Goal: Task Accomplishment & Management: Manage account settings

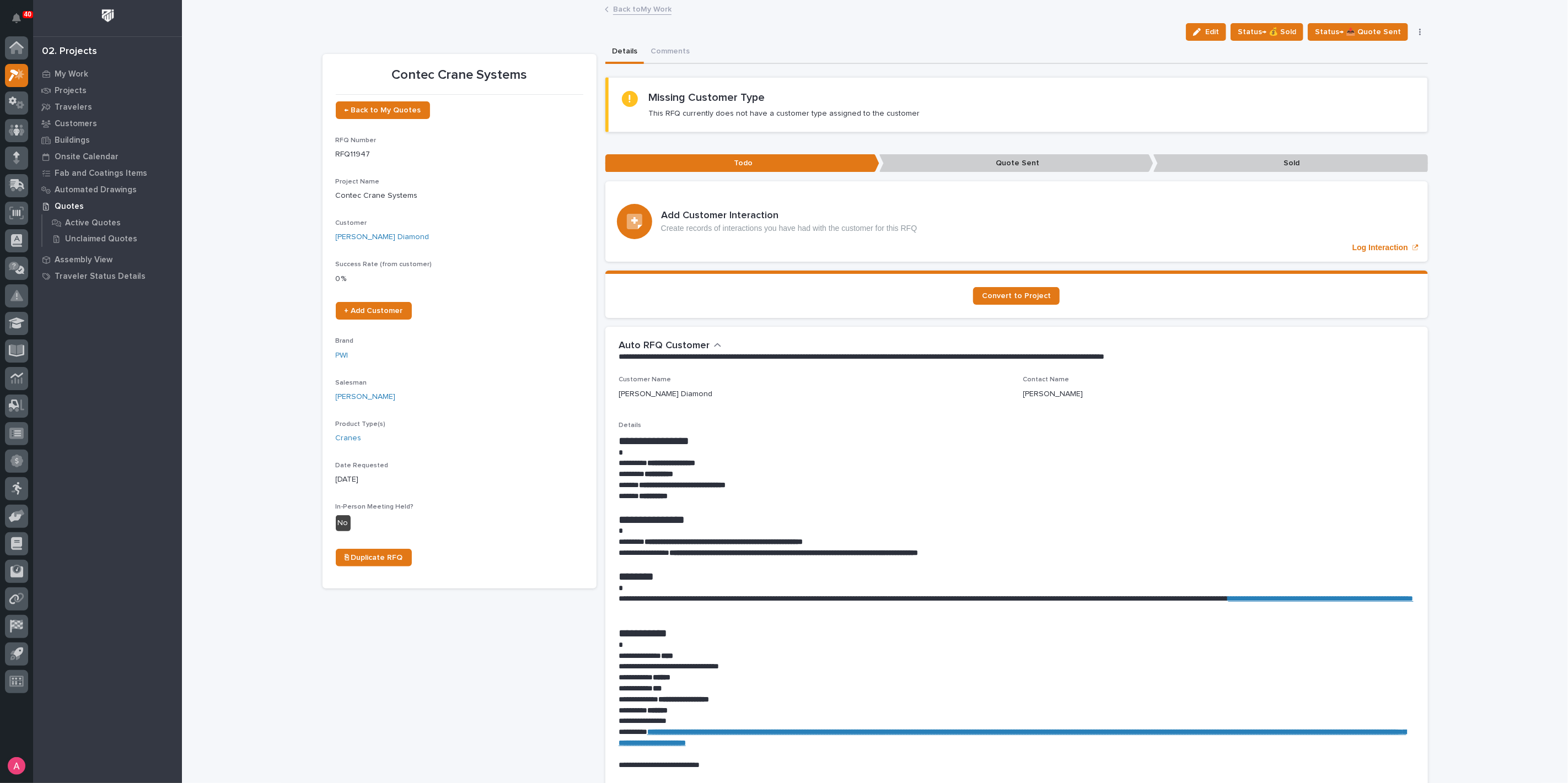
click at [210, 101] on div "Loading... Saving… Loading... Saving… Contec Crane Systems Edit Status→ 💰 Sold …" at bounding box center [875, 743] width 1386 height 1484
click at [633, 7] on link "Back to My Work" at bounding box center [643, 8] width 58 height 13
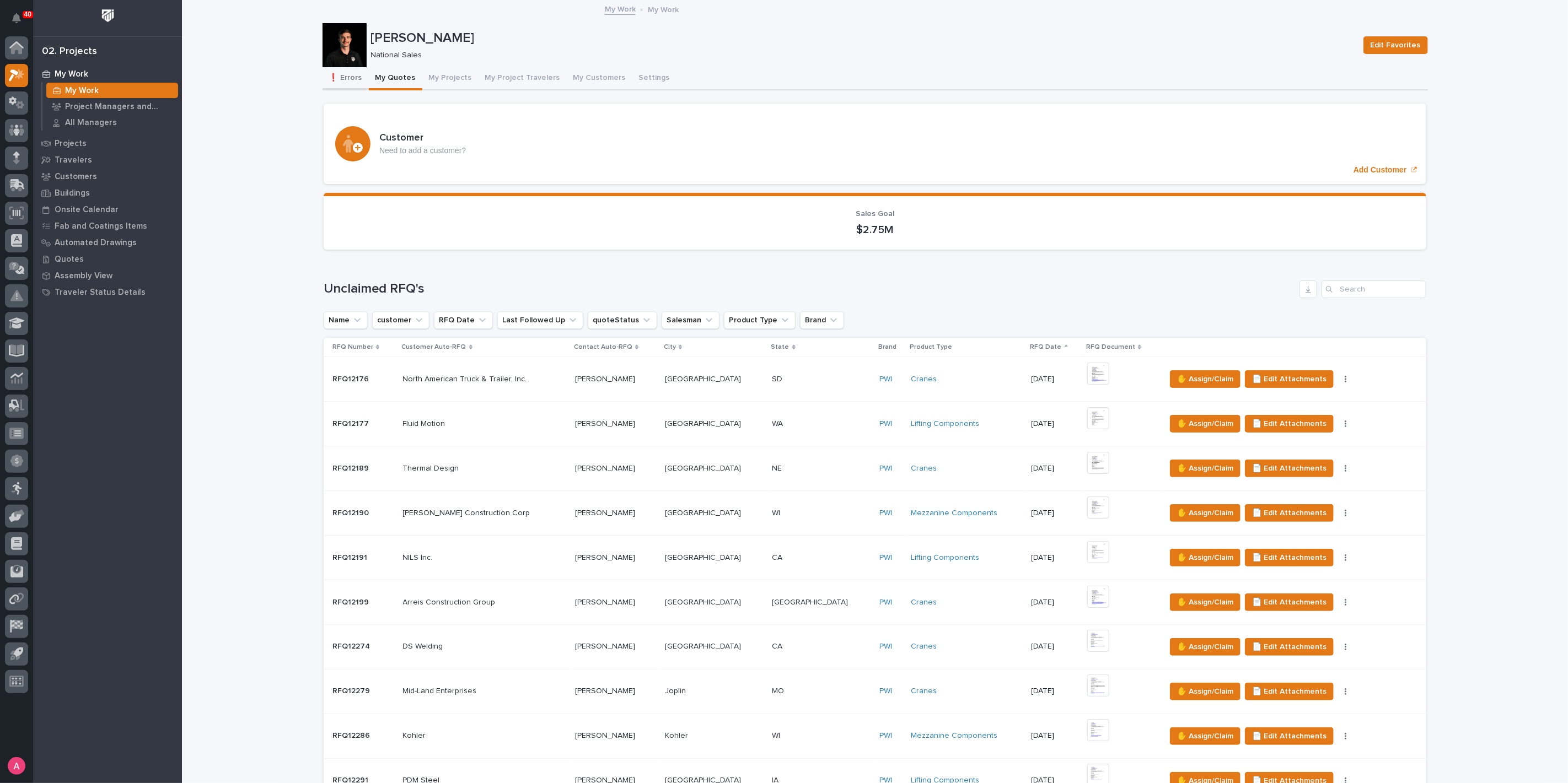
click at [333, 72] on button "❗ Errors" at bounding box center [345, 79] width 46 height 23
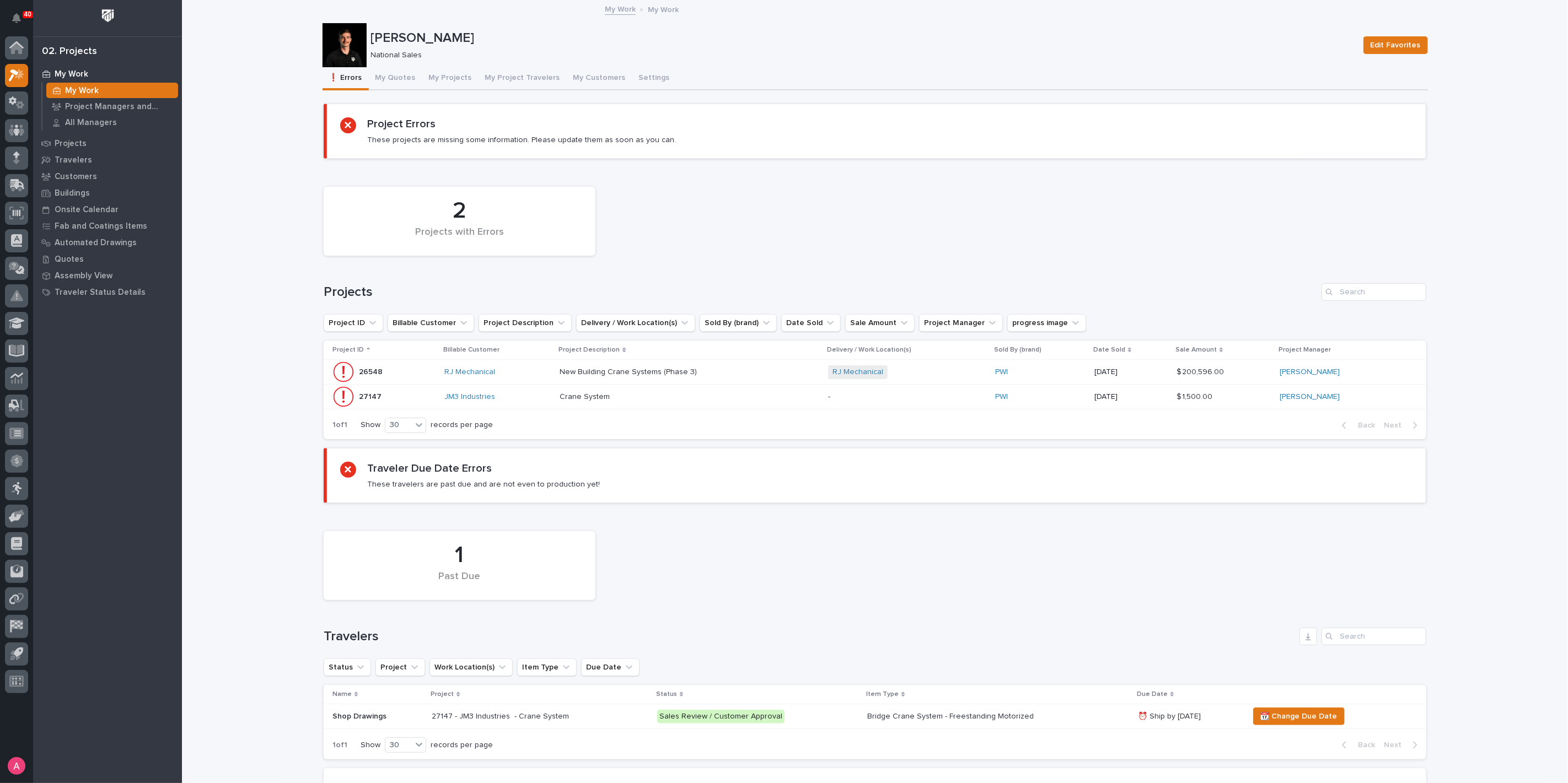
click at [537, 366] on div "RJ Mechanical" at bounding box center [497, 372] width 106 height 18
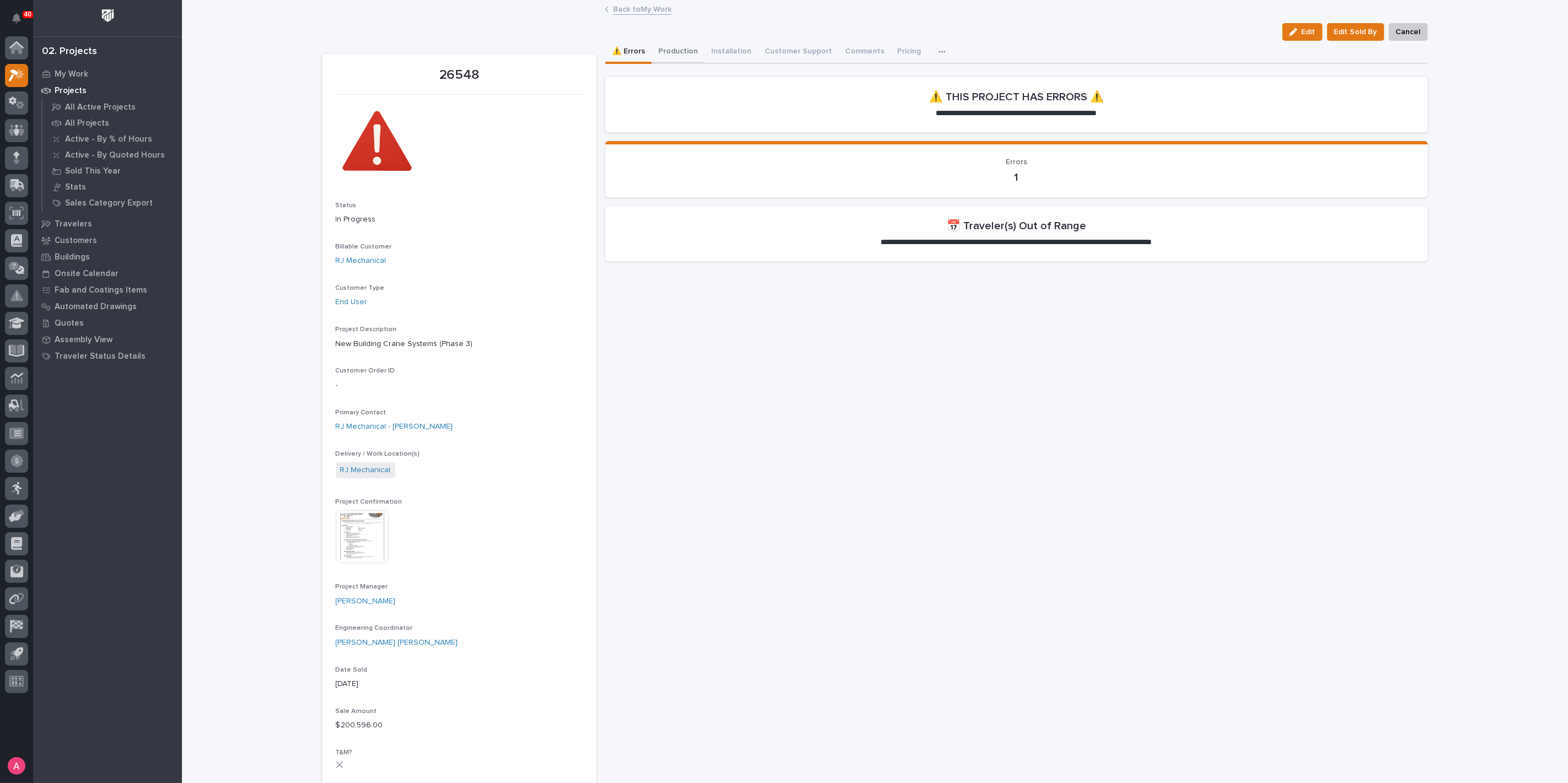
click at [679, 52] on button "Production" at bounding box center [678, 53] width 53 height 23
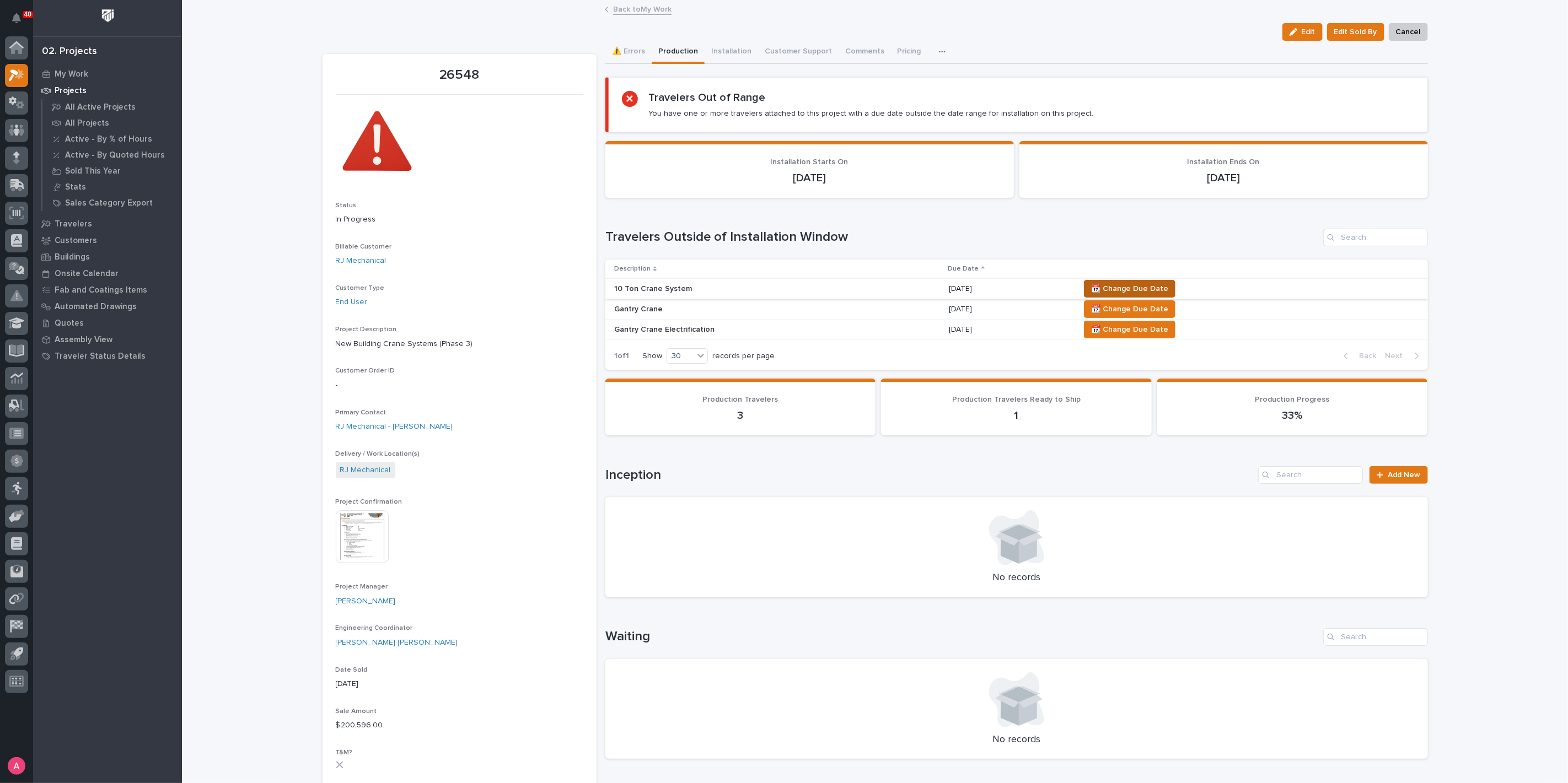
click at [1130, 287] on span "📆 Change Due Date" at bounding box center [1130, 288] width 77 height 13
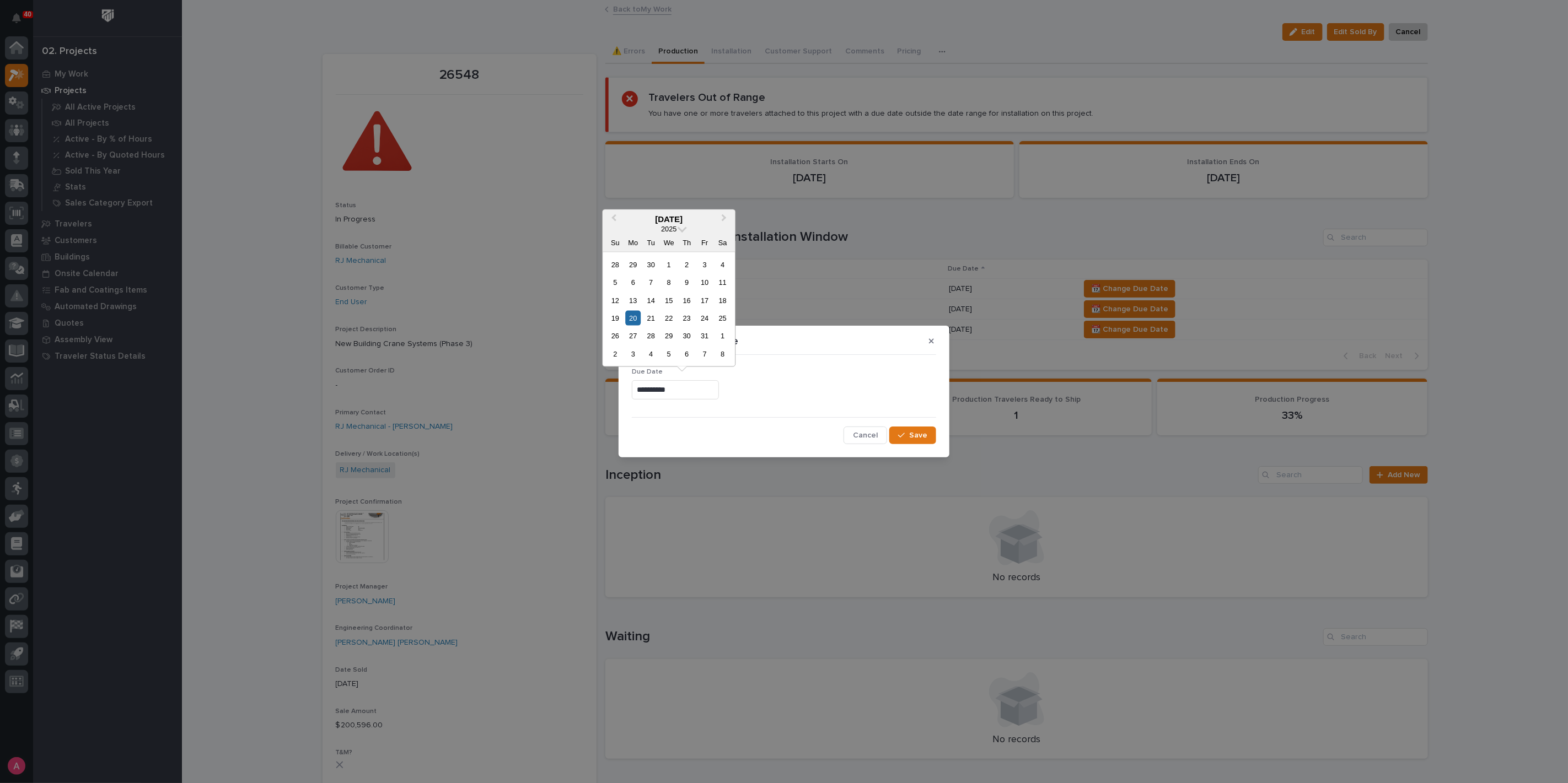
click at [674, 392] on input "**********" at bounding box center [675, 390] width 87 height 19
click at [632, 355] on div "3" at bounding box center [633, 354] width 15 height 15
type input "**********"
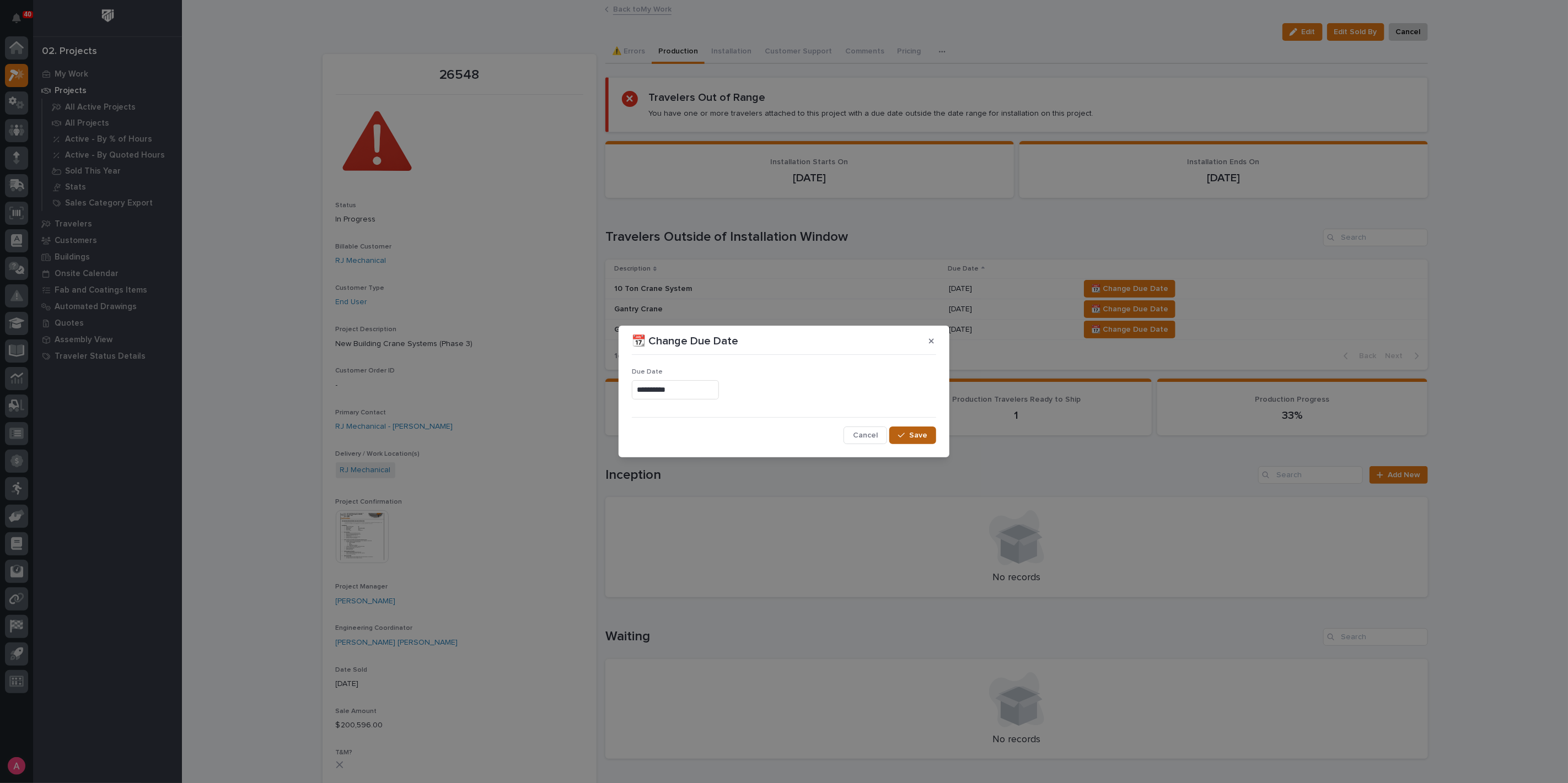
click at [918, 433] on span "Save" at bounding box center [918, 435] width 18 height 10
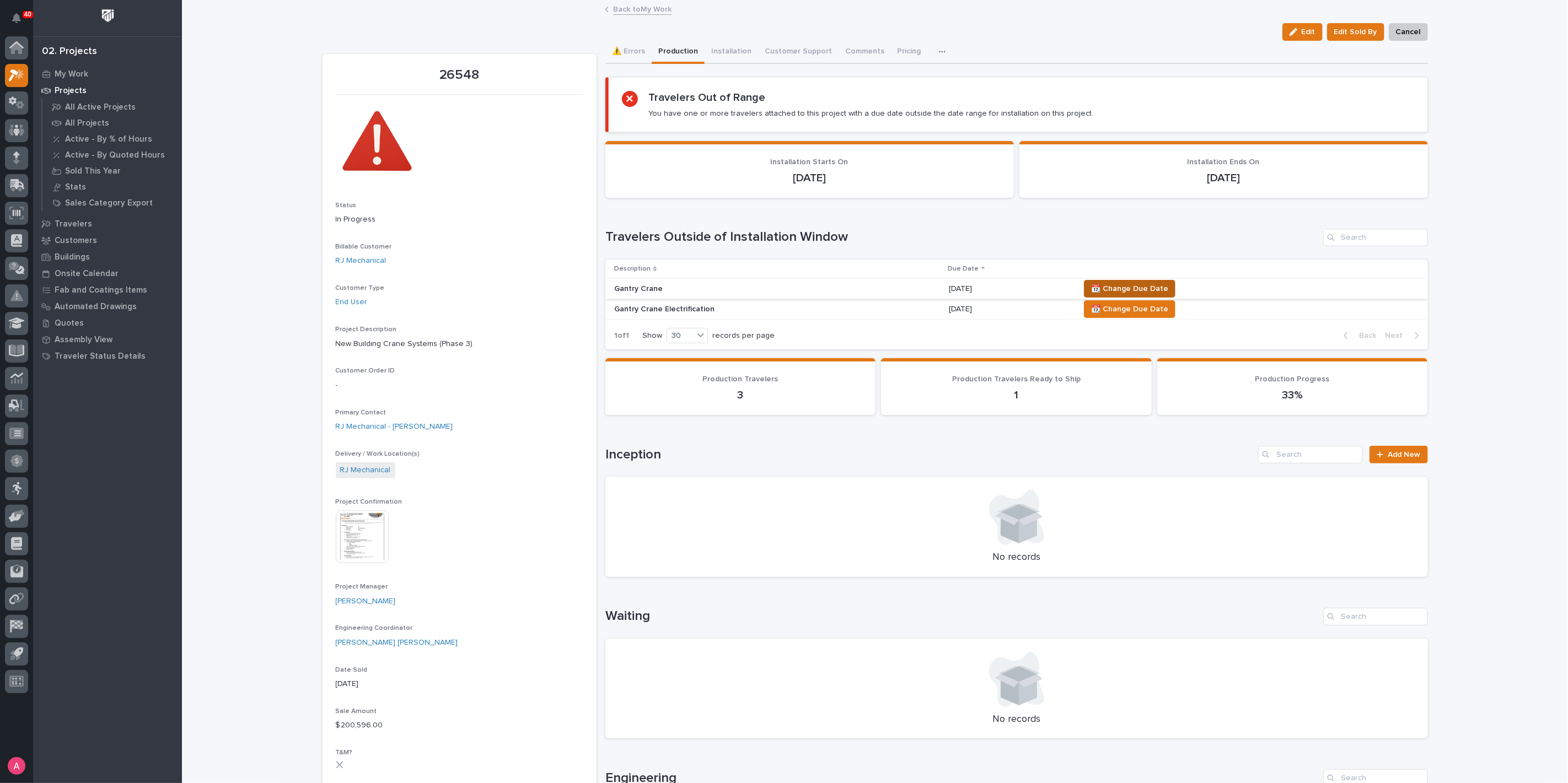
click at [1106, 282] on span "📆 Change Due Date" at bounding box center [1130, 288] width 77 height 13
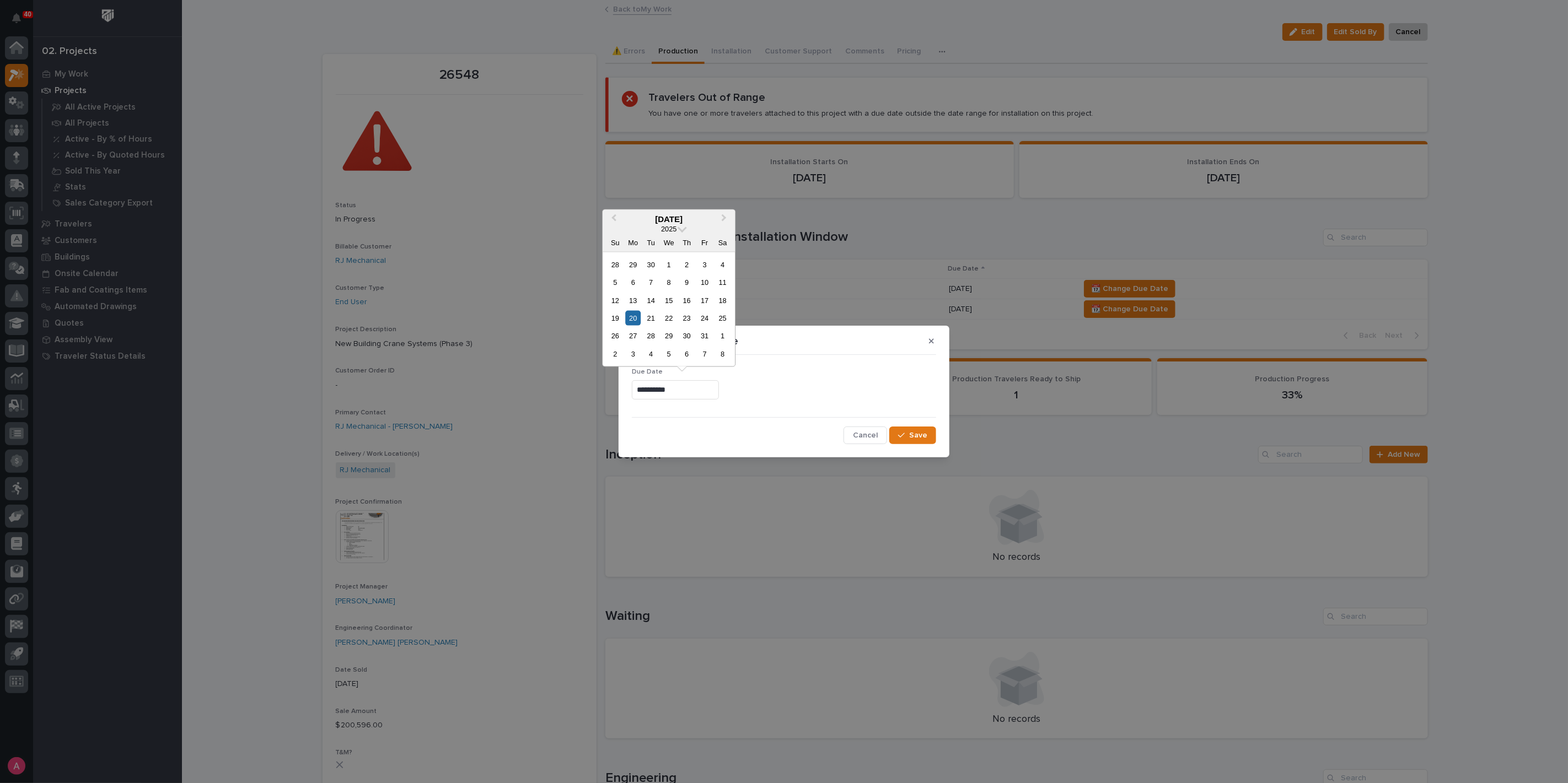
click at [695, 384] on input "**********" at bounding box center [675, 390] width 87 height 19
click at [636, 351] on div "3" at bounding box center [633, 354] width 15 height 15
type input "**********"
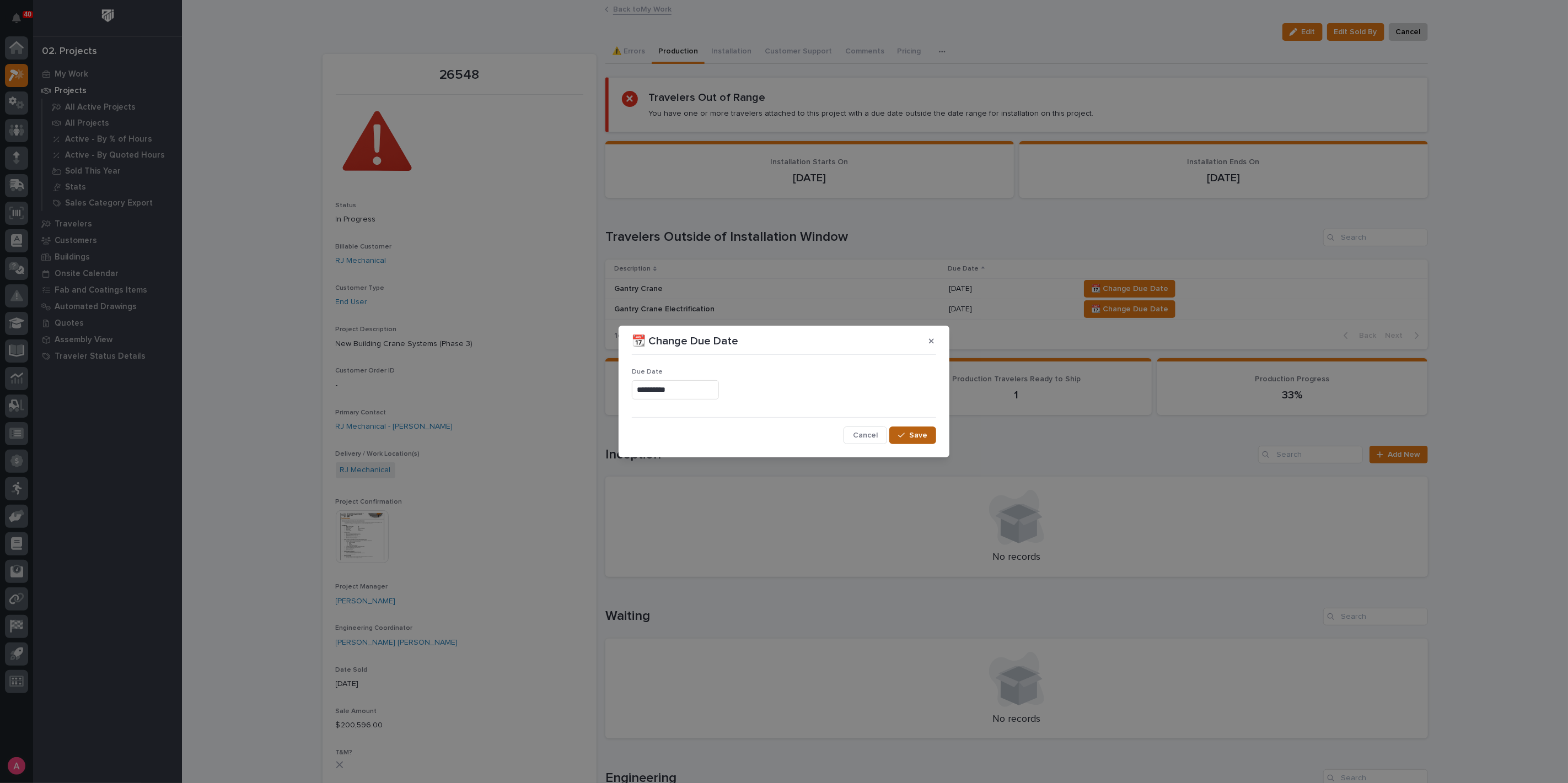
click at [927, 436] on button "Save" at bounding box center [913, 435] width 47 height 18
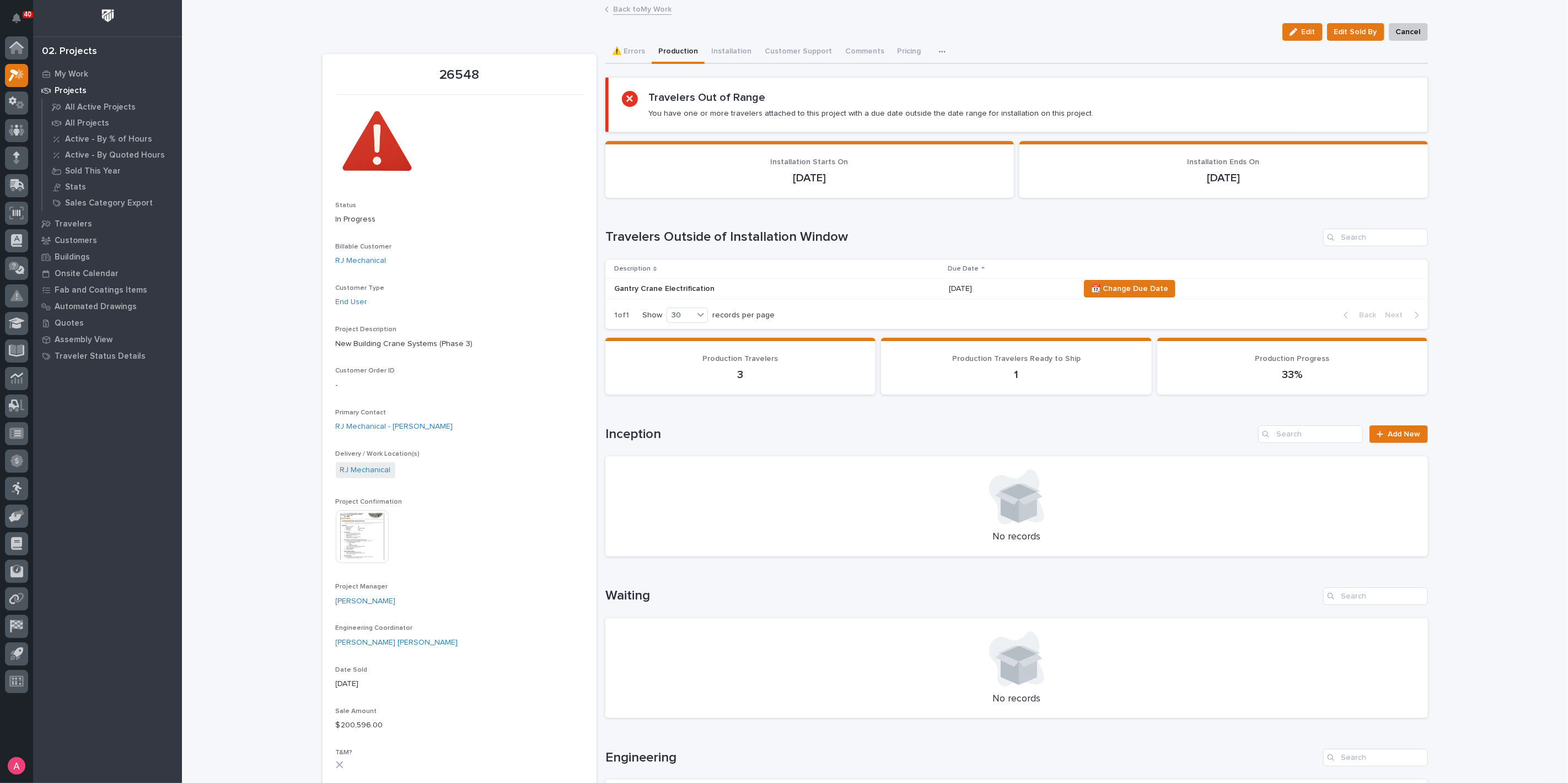
click at [960, 285] on p "[DATE]" at bounding box center [1010, 289] width 122 height 9
click at [1138, 292] on span "📆 Change Due Date" at bounding box center [1130, 288] width 77 height 13
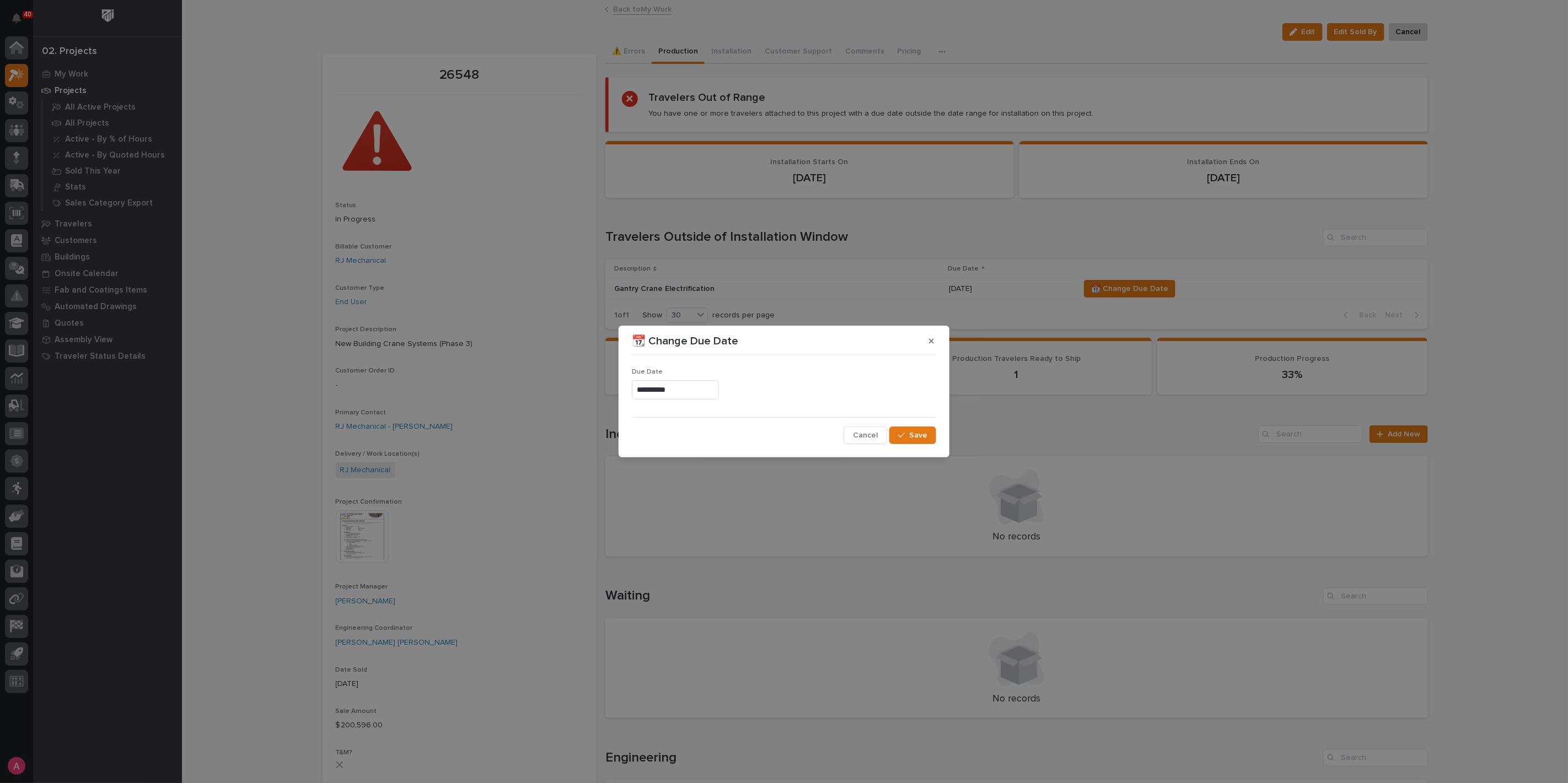
click at [683, 390] on input "**********" at bounding box center [675, 390] width 87 height 19
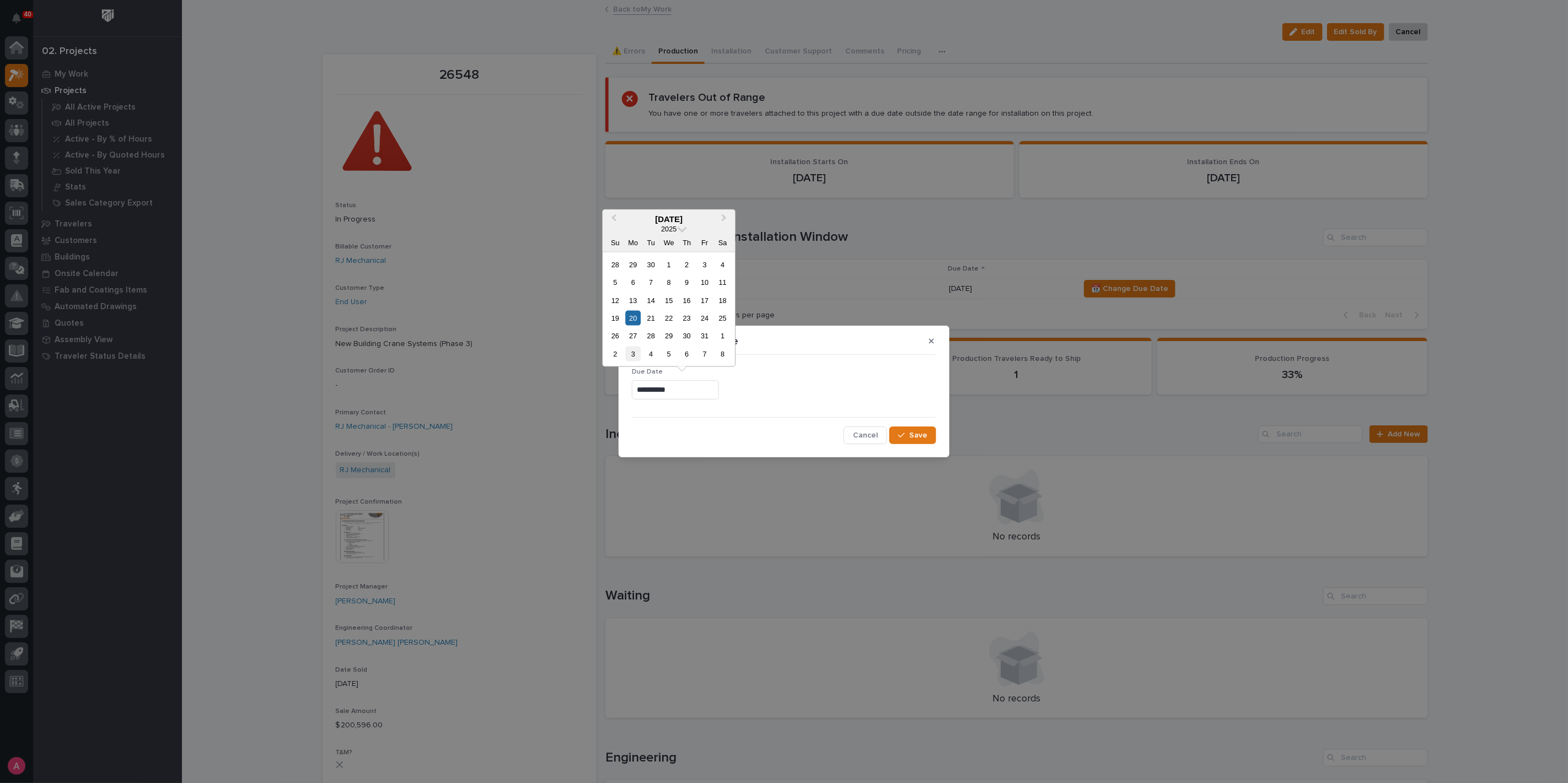
click at [638, 351] on div "3" at bounding box center [633, 354] width 15 height 15
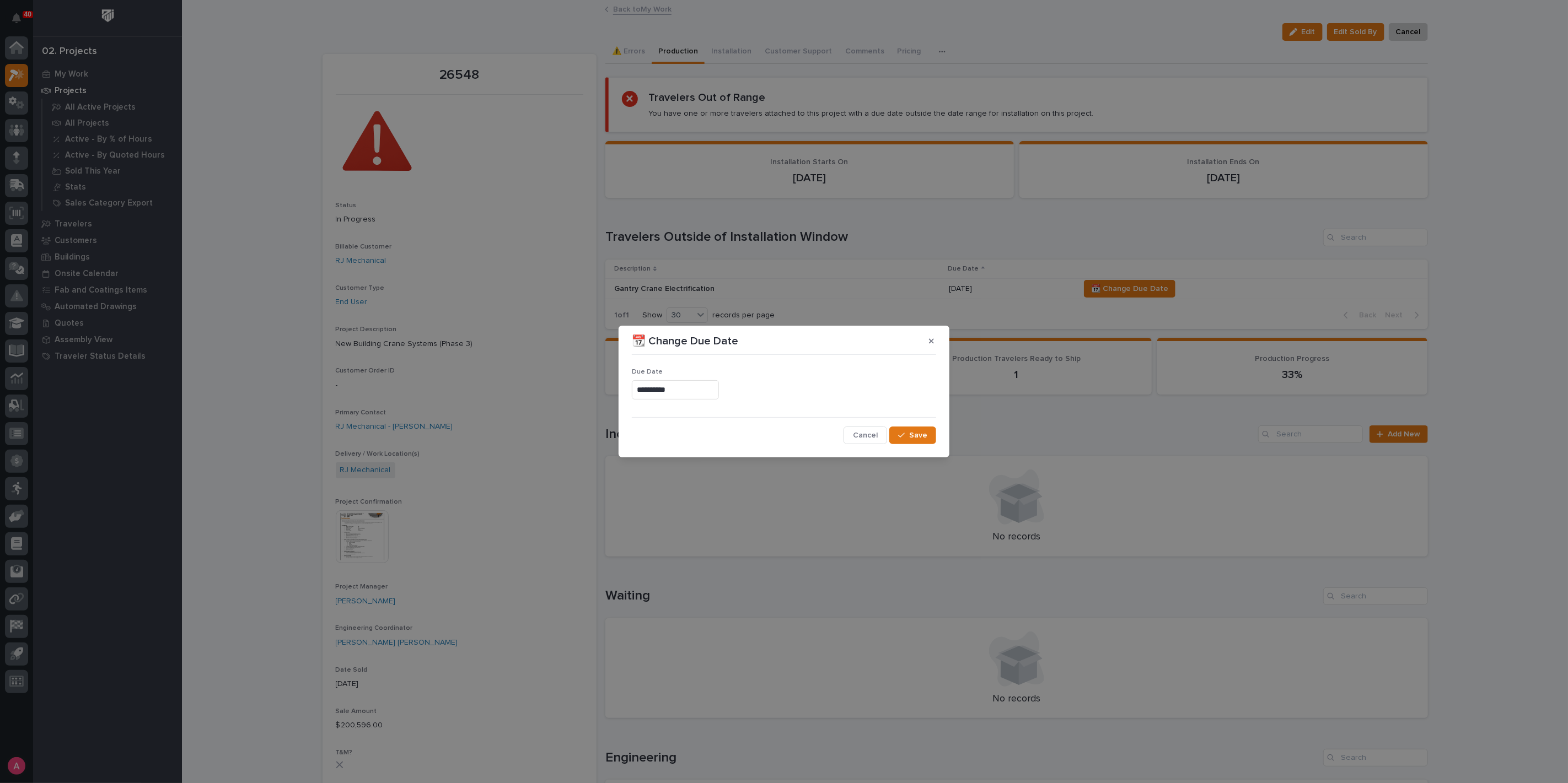
type input "**********"
click at [922, 430] on span "Save" at bounding box center [918, 435] width 18 height 10
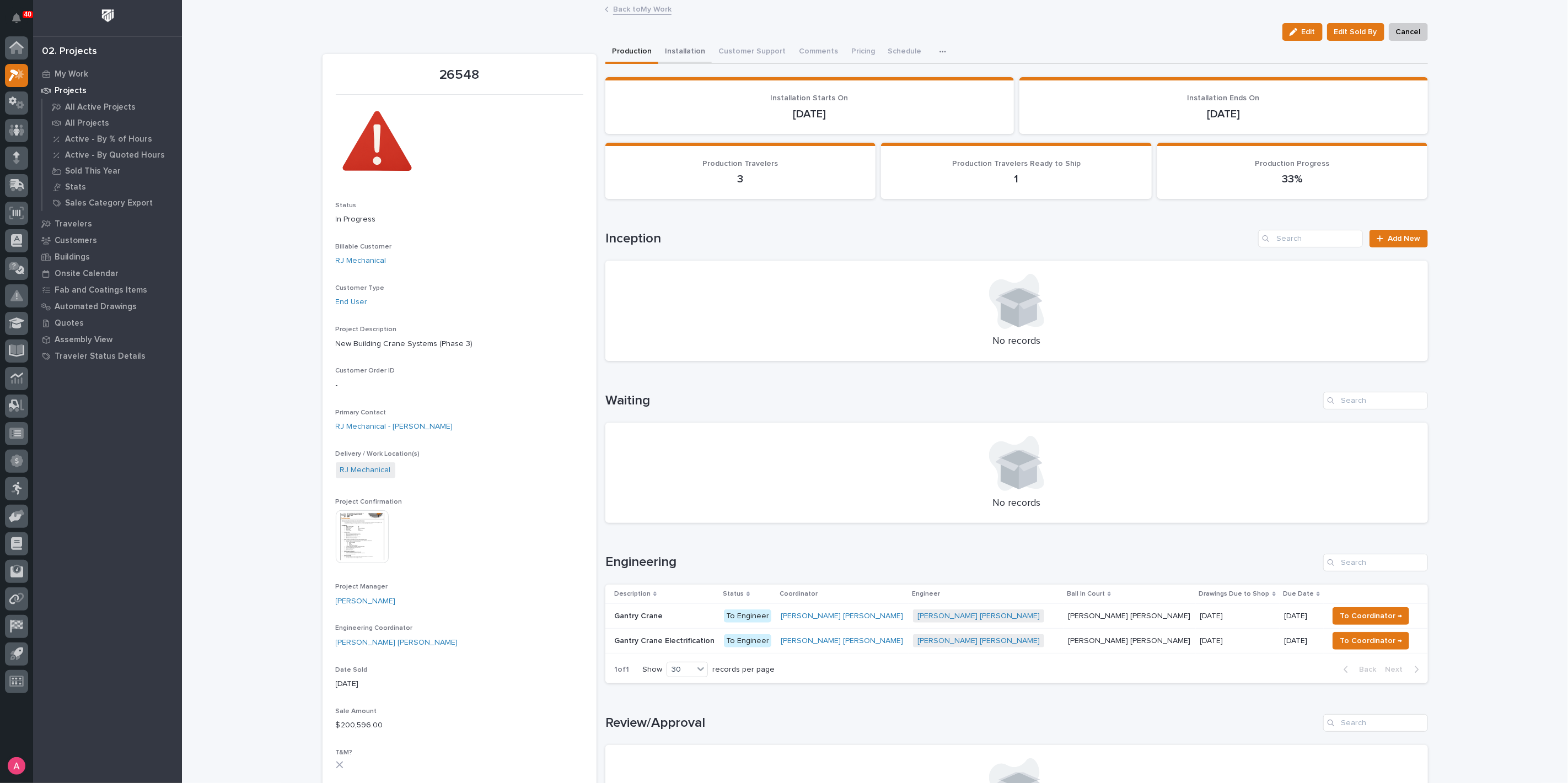
click at [661, 49] on button "Installation" at bounding box center [685, 53] width 53 height 23
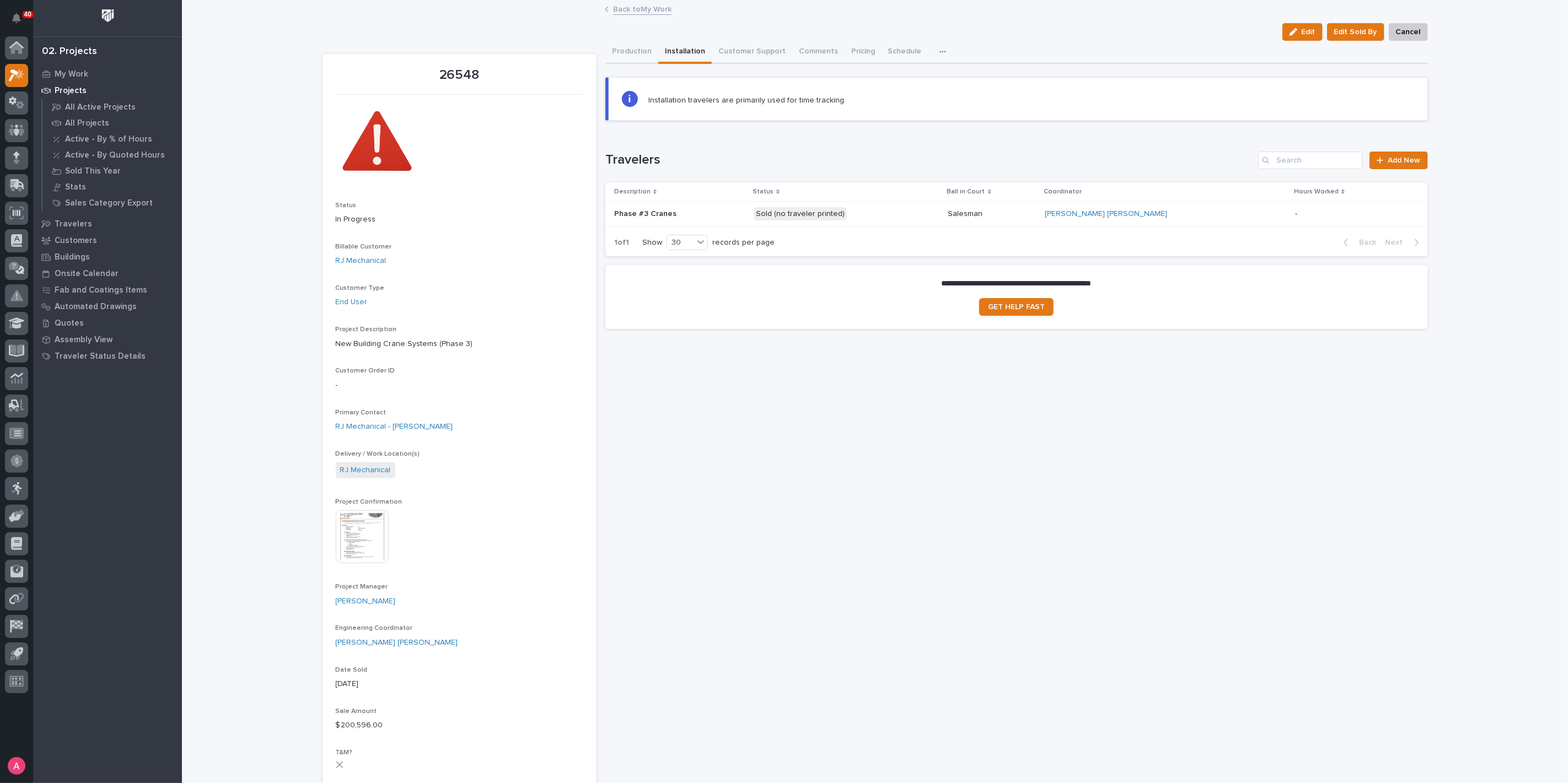
click at [634, 9] on link "Back to My Work" at bounding box center [643, 8] width 58 height 13
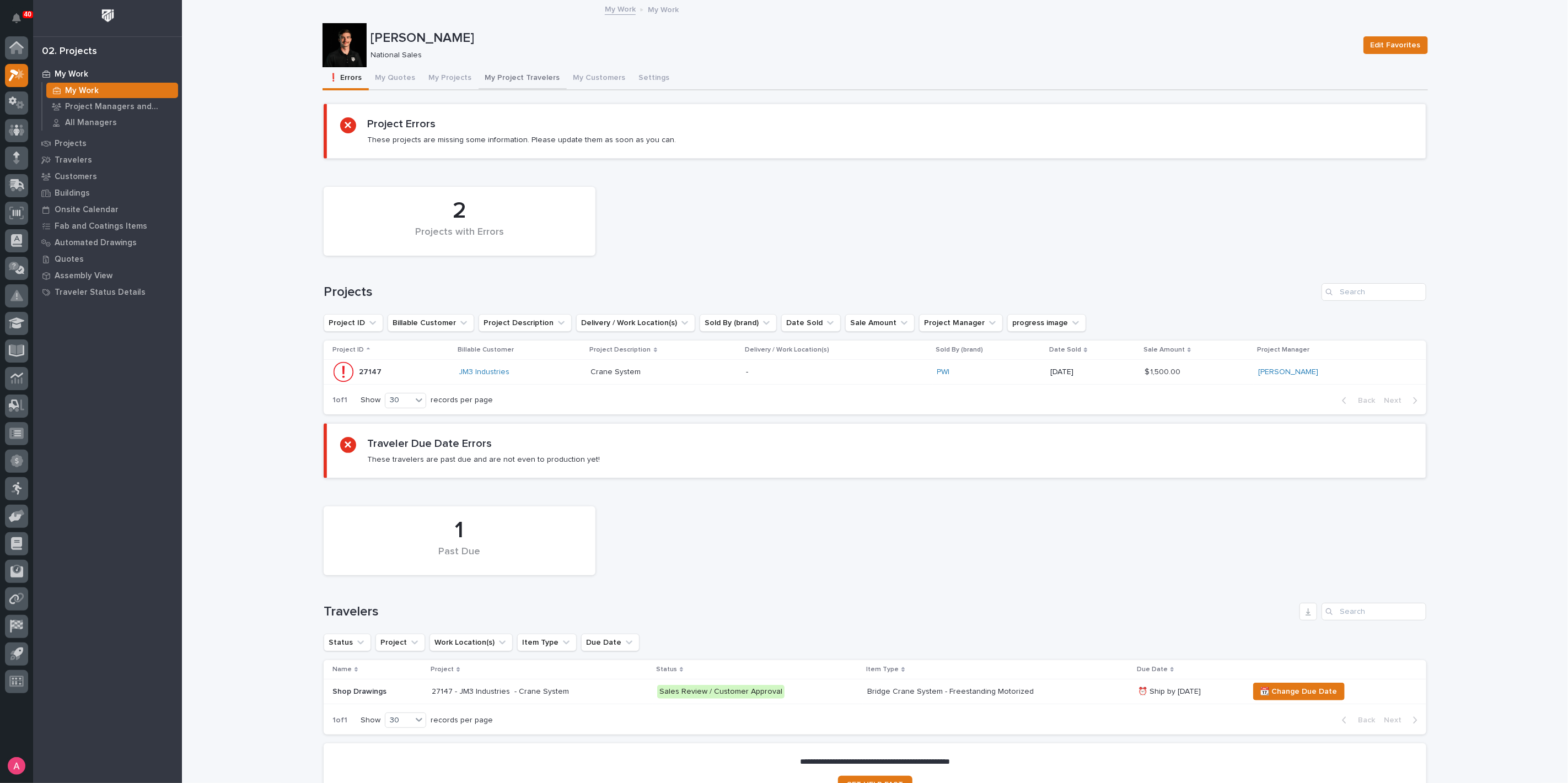
click at [538, 79] on button "My Project Travelers" at bounding box center [523, 79] width 88 height 23
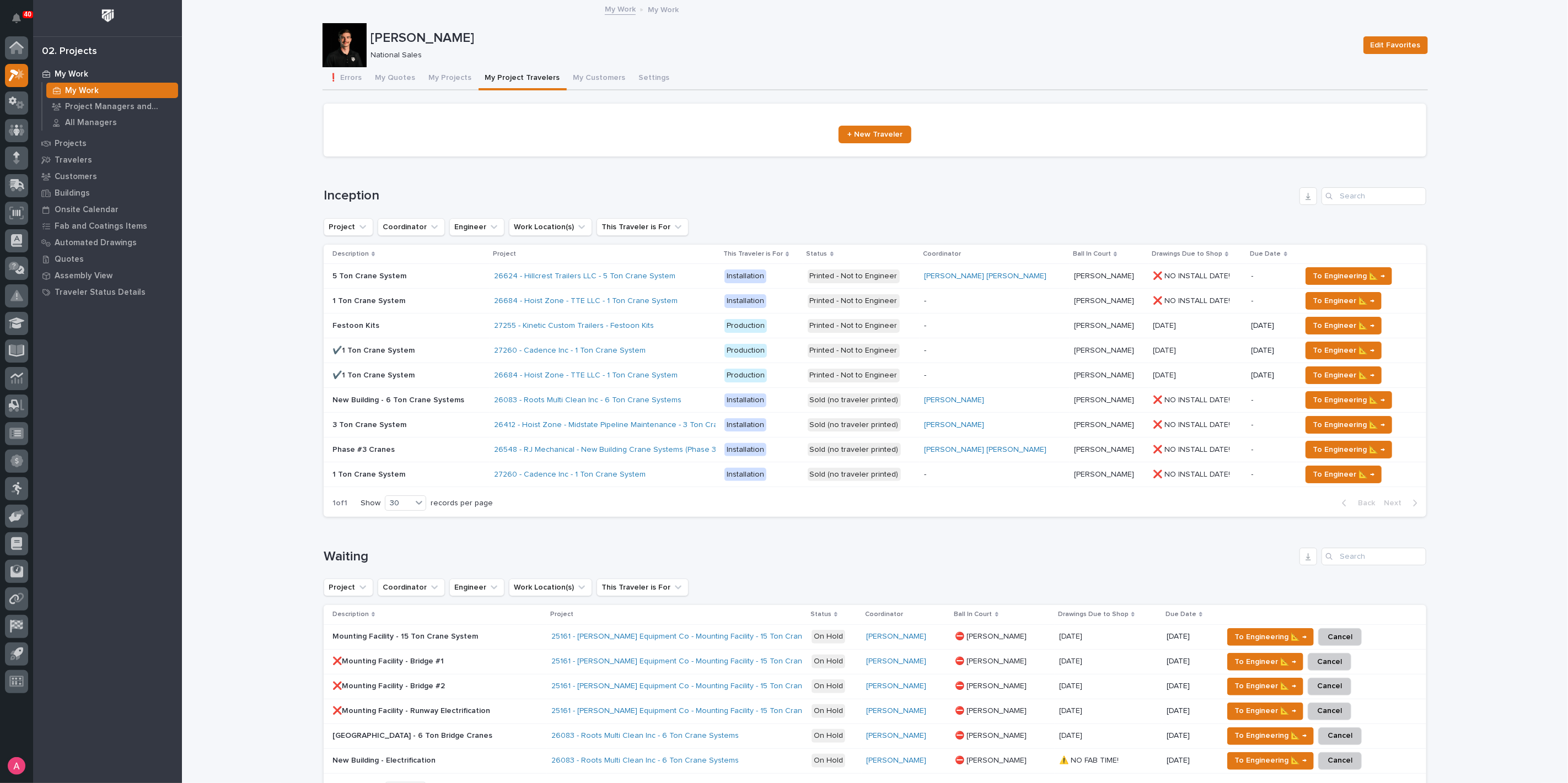
click at [704, 274] on div "26624 - Hillcrest Trailers LLC - 5 Ton Crane System" at bounding box center [605, 276] width 222 height 18
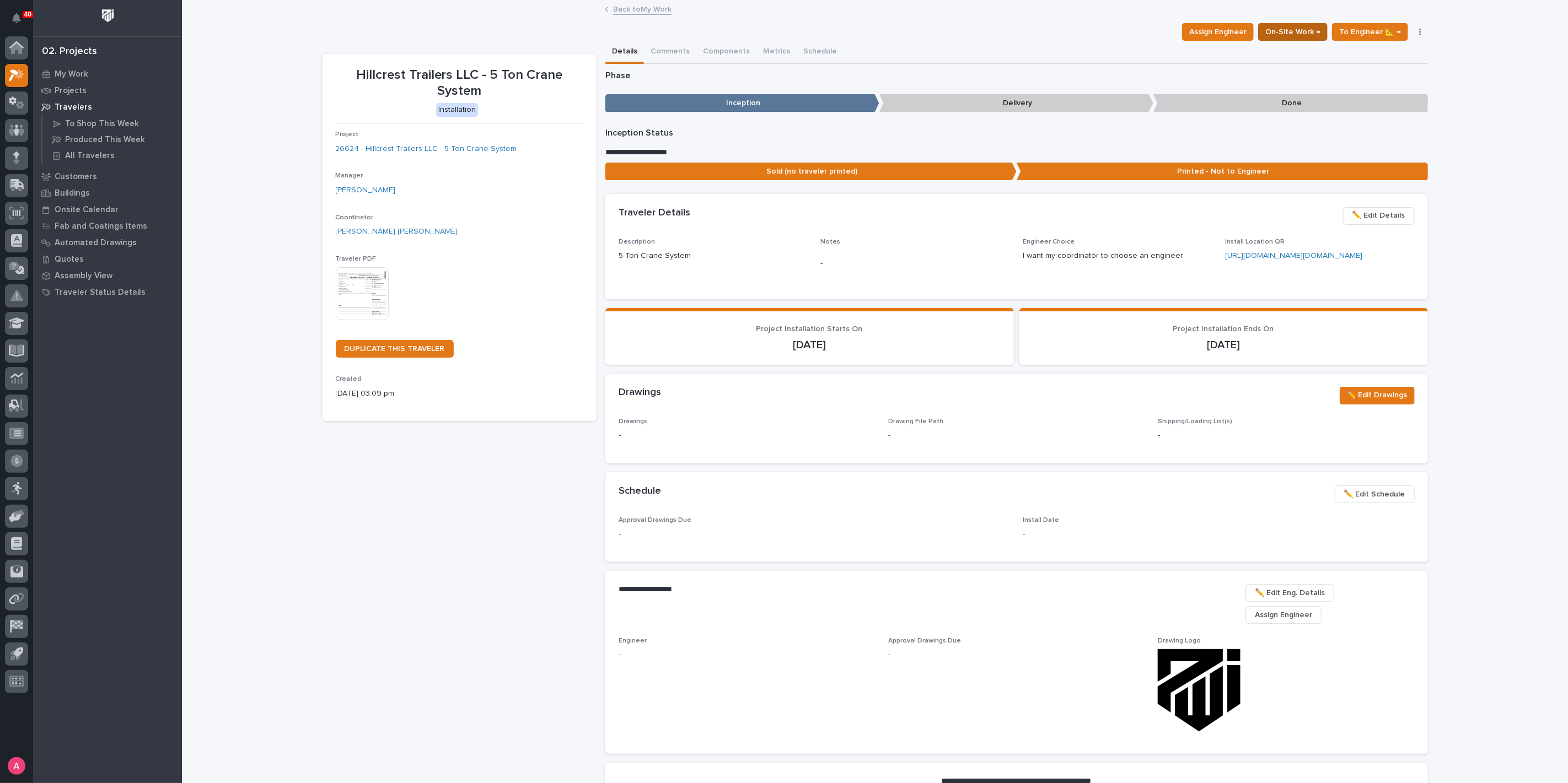
click at [1301, 29] on span "On-Site Work →" at bounding box center [1293, 32] width 55 height 13
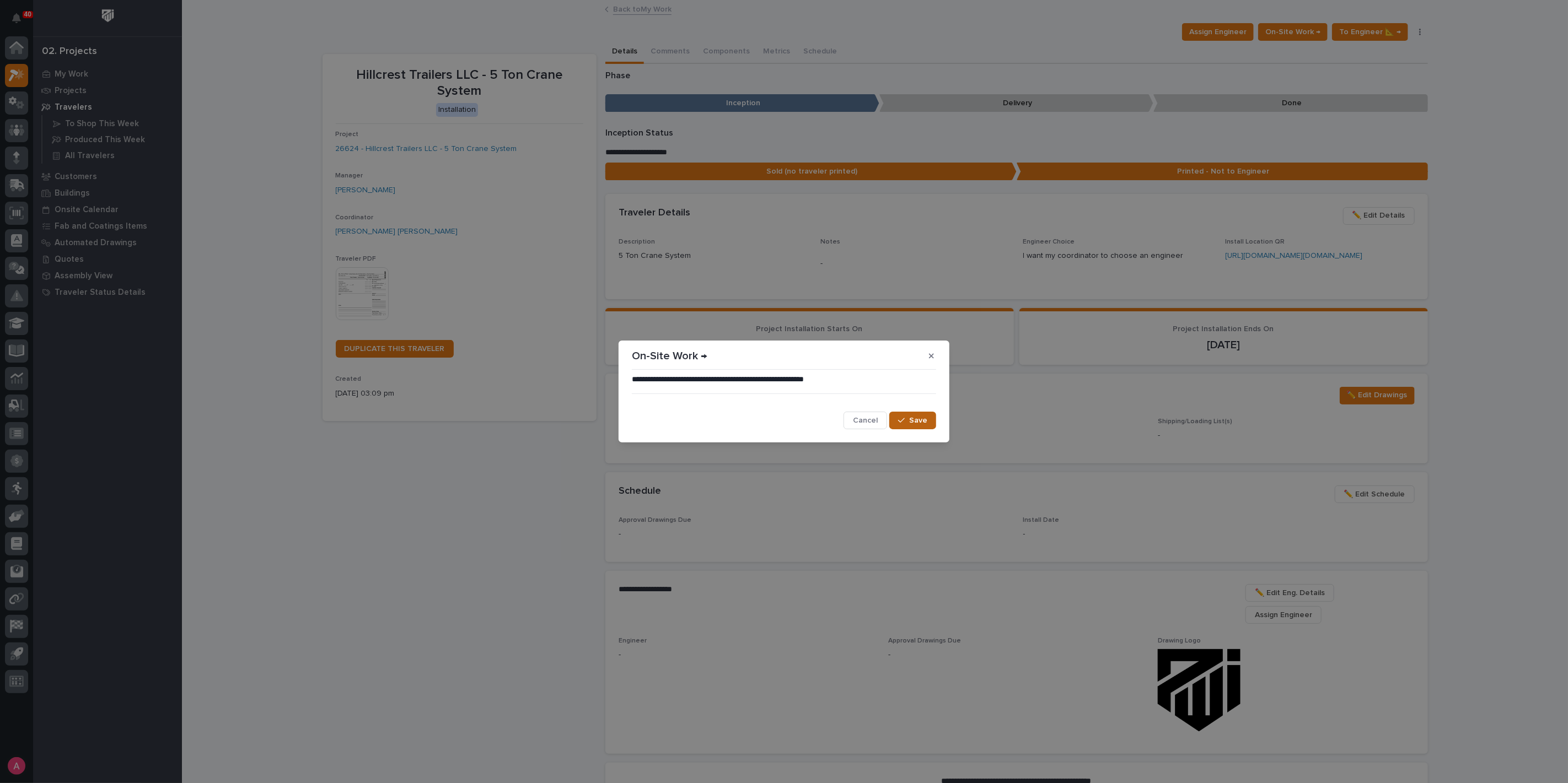
click at [909, 420] on div "button" at bounding box center [903, 421] width 11 height 8
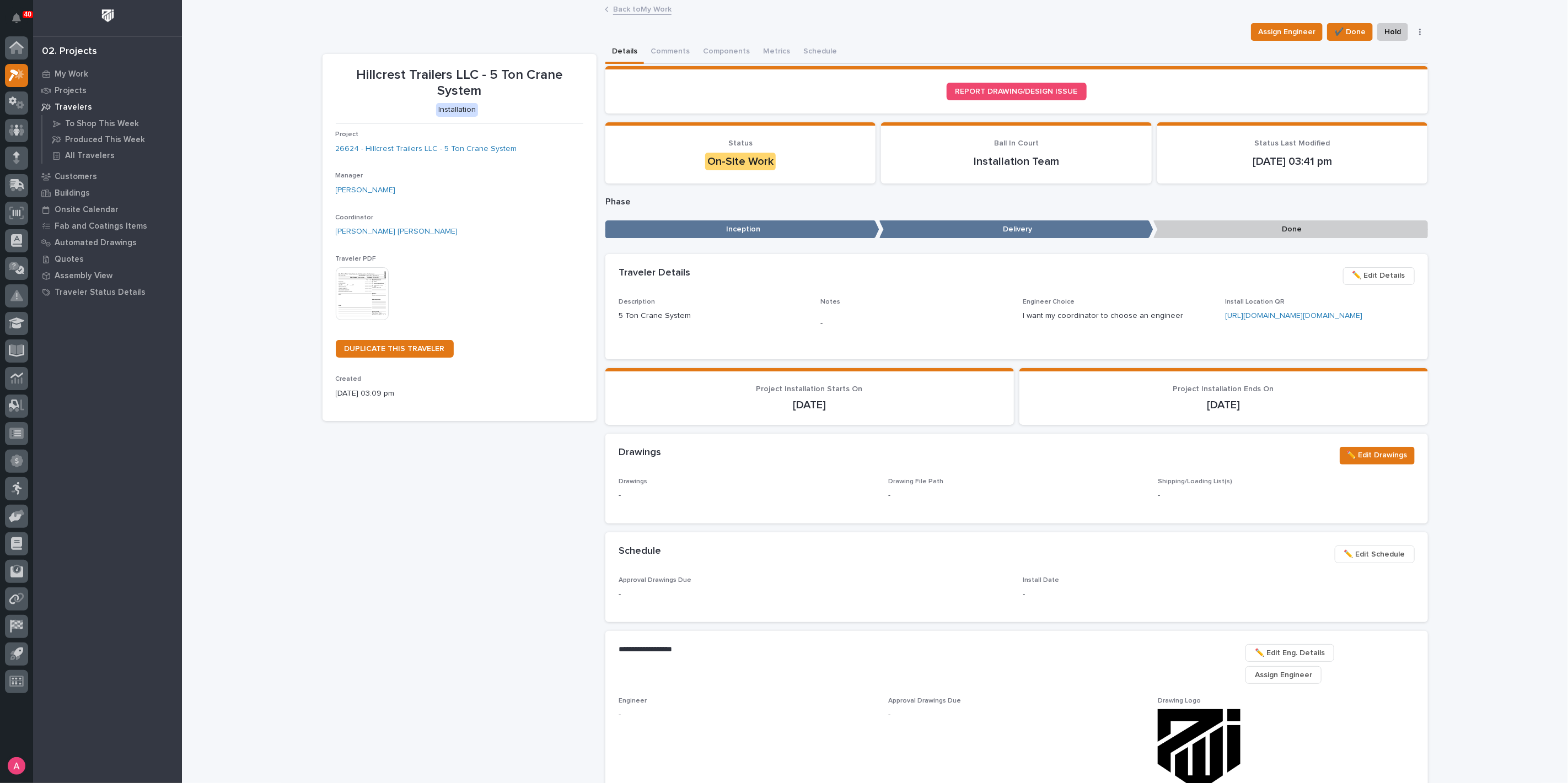
click at [613, 4] on link "Back to My Work" at bounding box center [643, 8] width 58 height 13
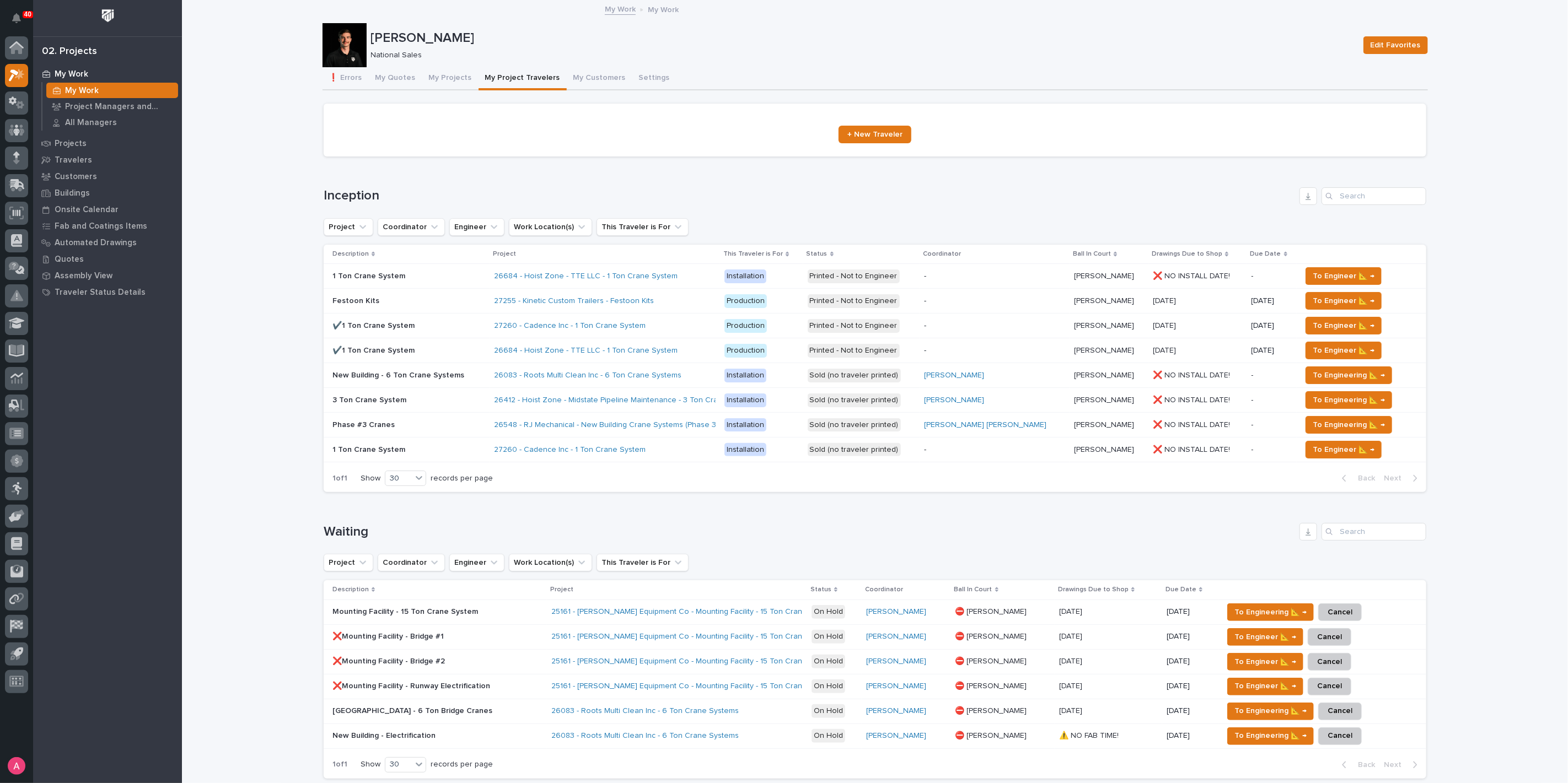
click at [466, 405] on div "3 Ton Crane System 3 Ton Crane System" at bounding box center [409, 401] width 153 height 18
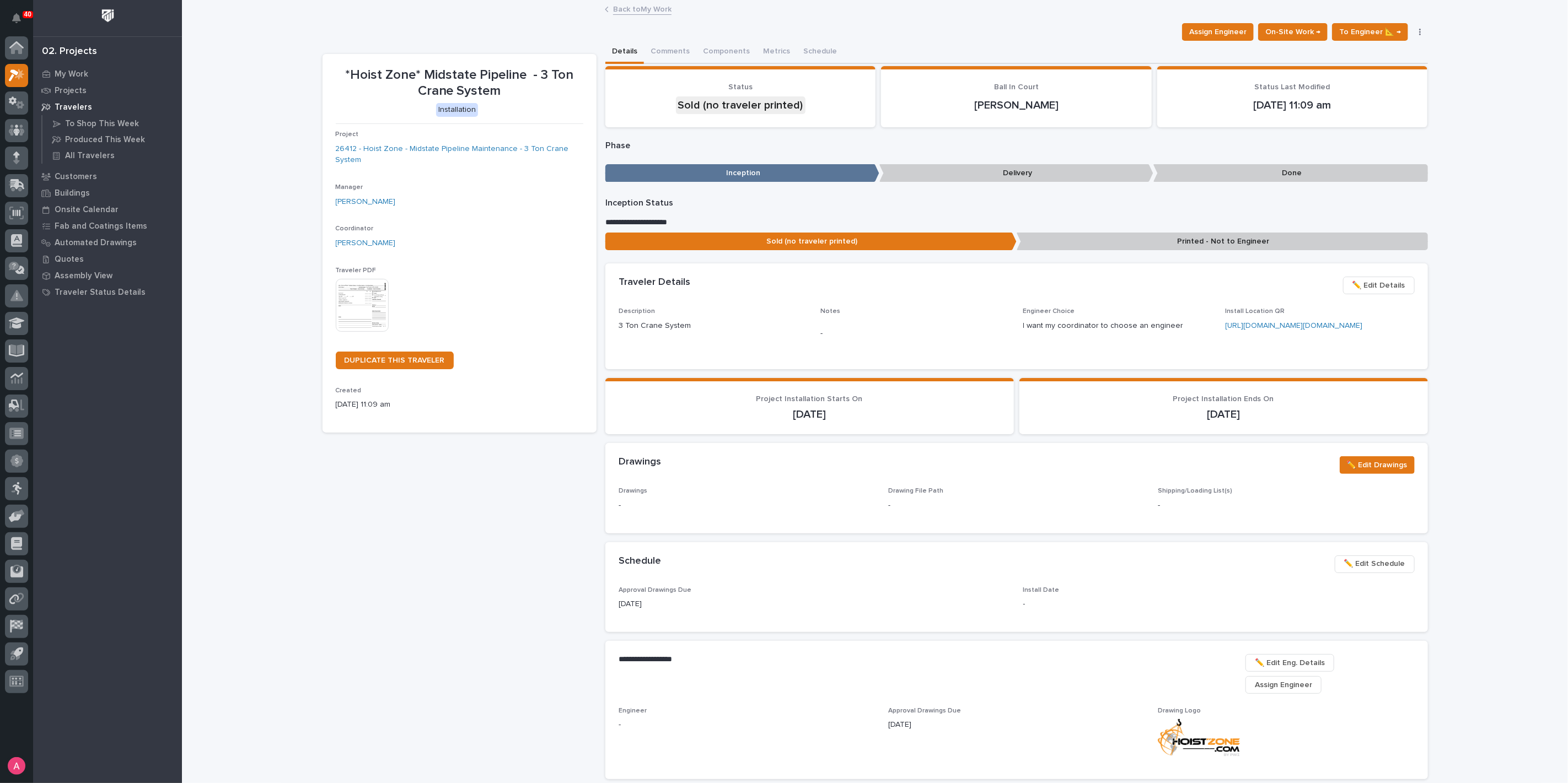
click at [371, 288] on img at bounding box center [362, 305] width 53 height 53
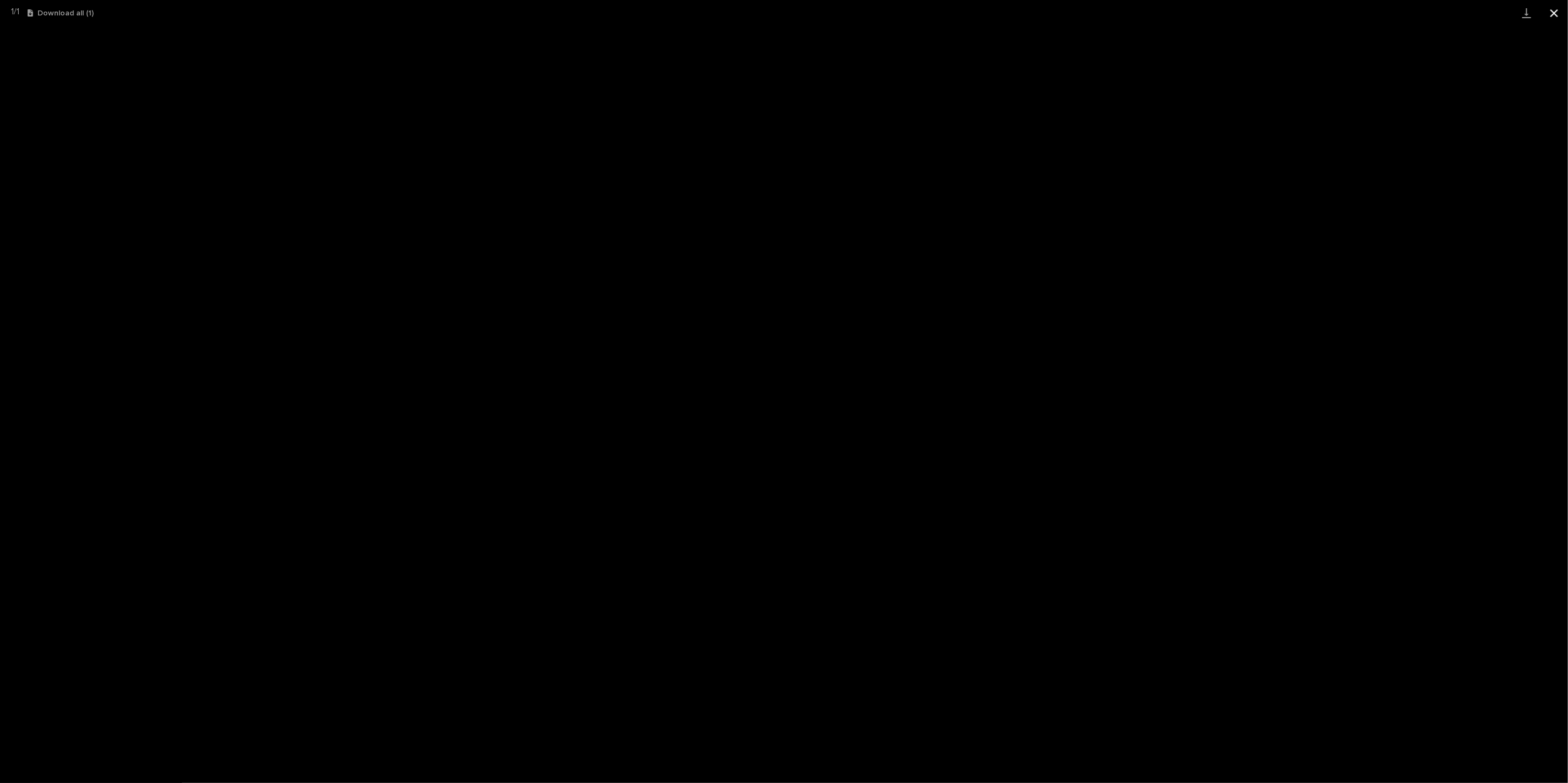
click at [1548, 12] on button "Close gallery" at bounding box center [1554, 13] width 28 height 26
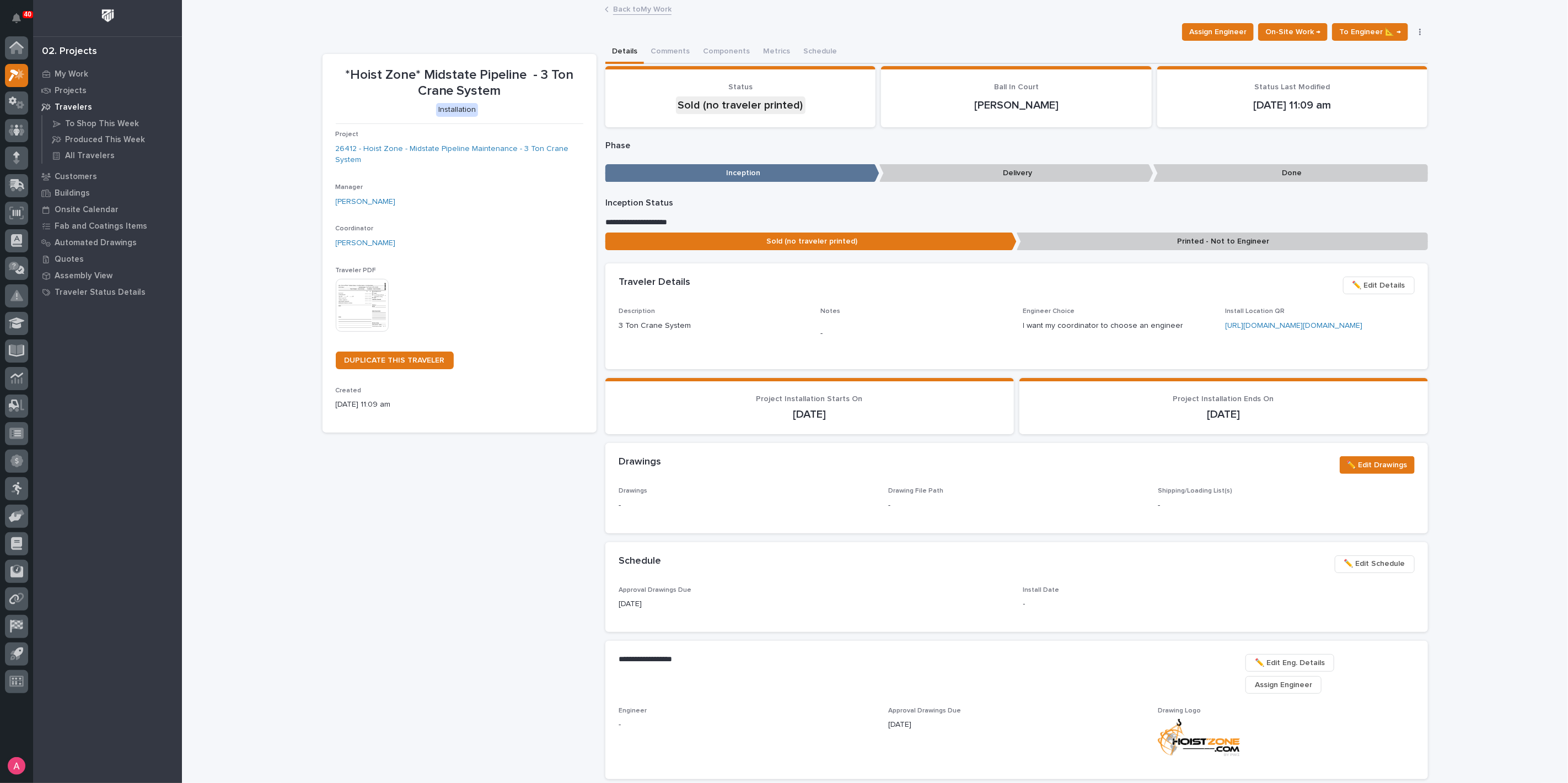
click at [1184, 245] on p "Printed - Not to Engineer" at bounding box center [1222, 242] width 411 height 18
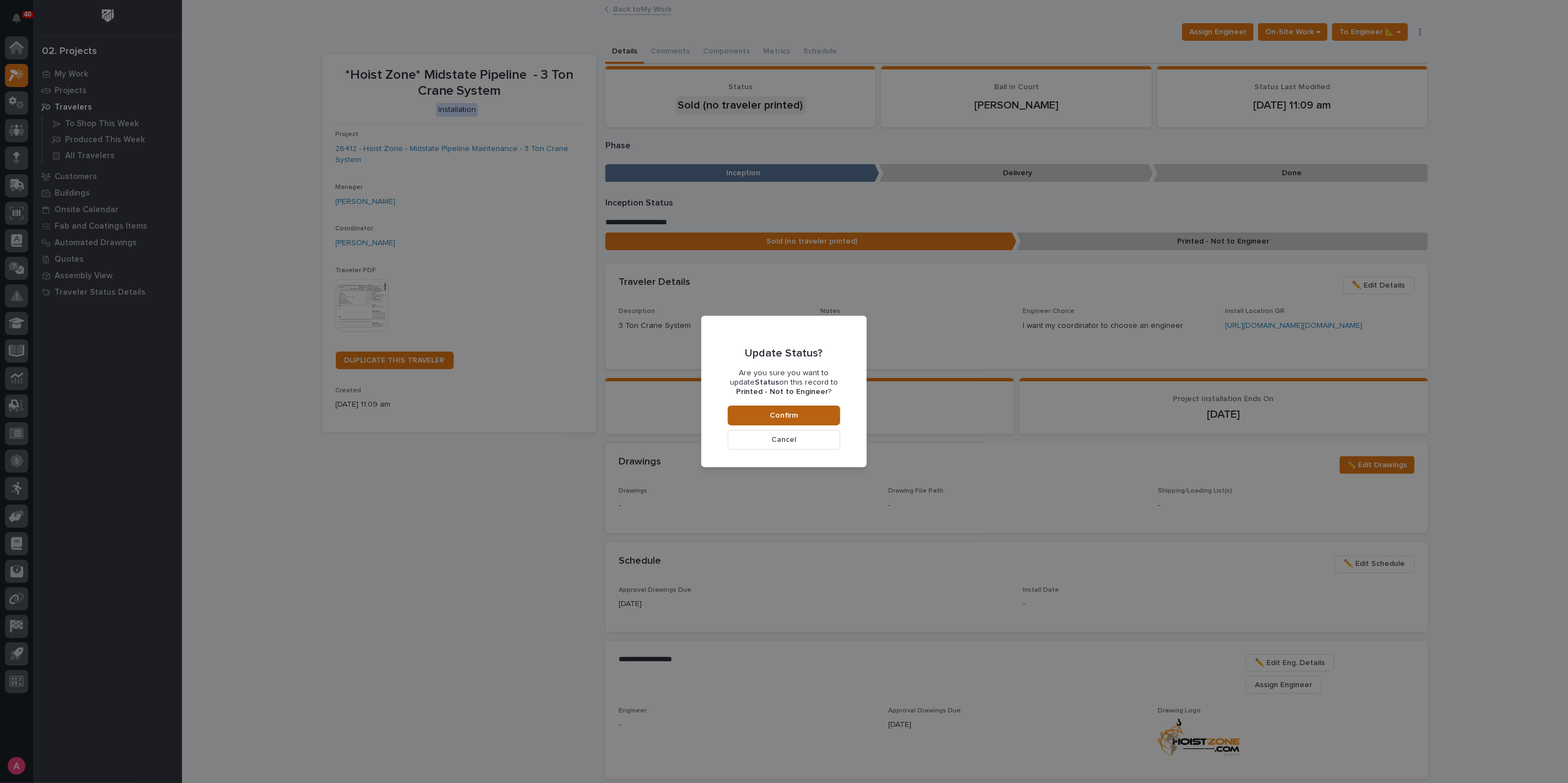
click at [811, 410] on button "Confirm" at bounding box center [783, 415] width 112 height 20
